Goal: Task Accomplishment & Management: Complete application form

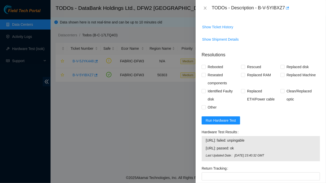
scroll to position [169, 0]
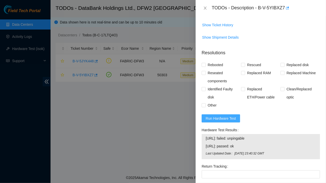
click at [222, 118] on span "Run Hardware Test" at bounding box center [221, 119] width 30 height 6
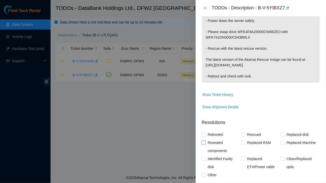
scroll to position [100, 0]
click at [227, 73] on p "Please help us troubleshoot slot/drive issues. - Power down the server safely. …" at bounding box center [261, 43] width 118 height 80
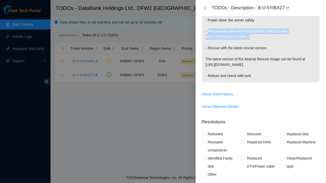
drag, startPoint x: 207, startPoint y: 31, endPoint x: 254, endPoint y: 36, distance: 46.8
click at [254, 36] on p "Please help us troubleshoot slot/drive issues. - Power down the server safely. …" at bounding box center [261, 43] width 118 height 80
copy p "Please swap drive WFK4F8A20000C9490ZE3 with WFK741DN0000C0438MLX"
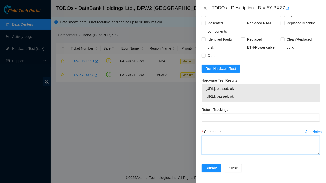
click at [215, 144] on textarea "Comment" at bounding box center [261, 145] width 118 height 19
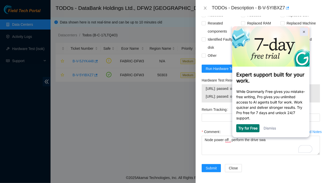
click at [303, 30] on link at bounding box center [304, 32] width 8 height 8
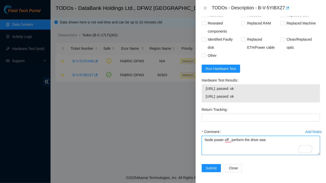
click at [269, 139] on textarea "Node power off , perform the drive swa" at bounding box center [261, 145] width 118 height 19
paste textarea "Please swap drive WFK4F8A20000C9490ZE3 with WFK741DN0000C0438MLX"
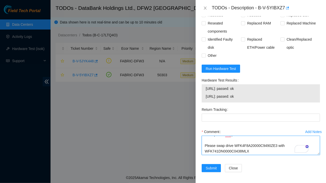
scroll to position [5, 0]
drag, startPoint x: 206, startPoint y: 87, endPoint x: 252, endPoint y: 95, distance: 46.7
click at [252, 95] on tbody "[URL]: passed: ok [URL]: passed: ok" at bounding box center [260, 94] width 111 height 16
copy tbody "[URL]: passed: ok [URL]: passed: ok"
click at [250, 150] on textarea "Node power off , perform the drive shuffle Please swap drive WFK4F8A20000C9490Z…" at bounding box center [261, 145] width 118 height 19
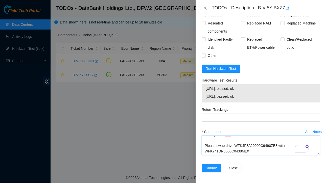
scroll to position [10, 0]
paste textarea "[URL]: passed: ok [URL]: passed: ok"
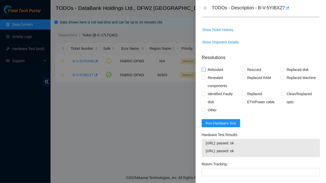
type textarea "Node power off , perform the drive shuffle Please swap drive WFK4F8A20000C9490Z…"
click at [203, 69] on input "Rebooted" at bounding box center [204, 70] width 4 height 4
checkbox input "true"
click at [241, 69] on input "Rescued" at bounding box center [243, 70] width 4 height 4
checkbox input "true"
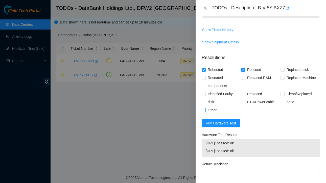
click at [204, 109] on input "Other" at bounding box center [204, 110] width 4 height 4
checkbox input "true"
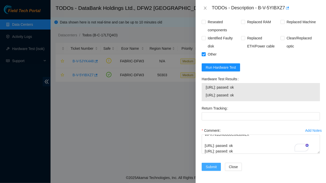
click at [211, 164] on span "Submit" at bounding box center [211, 167] width 11 height 6
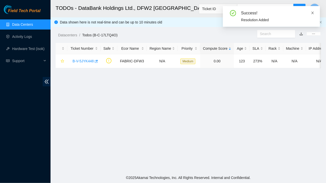
click at [311, 13] on icon "close" at bounding box center [313, 13] width 4 height 4
